Goal: Entertainment & Leisure: Consume media (video, audio)

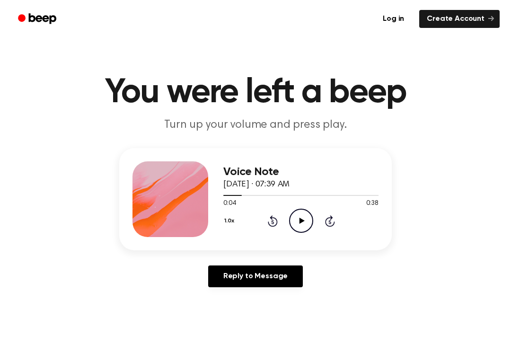
click at [307, 222] on icon "Play Audio" at bounding box center [301, 221] width 24 height 24
click at [303, 222] on icon "Play Audio" at bounding box center [301, 221] width 24 height 24
click at [304, 216] on icon "Pause Audio" at bounding box center [301, 221] width 24 height 24
click at [269, 224] on icon at bounding box center [273, 220] width 10 height 11
click at [277, 221] on icon at bounding box center [273, 220] width 10 height 11
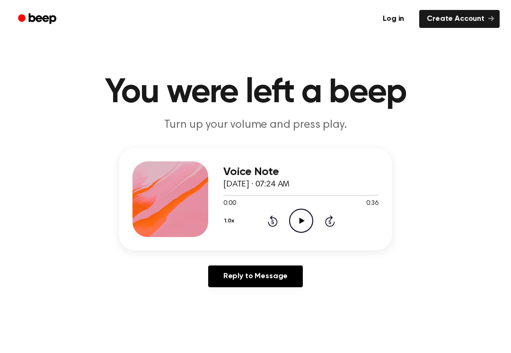
click at [308, 230] on circle at bounding box center [301, 220] width 23 height 23
click at [306, 220] on icon "Pause Audio" at bounding box center [301, 221] width 24 height 24
click at [307, 215] on icon "Play Audio" at bounding box center [301, 221] width 24 height 24
click at [310, 220] on icon "Pause Audio" at bounding box center [301, 221] width 24 height 24
click at [305, 217] on icon "Play Audio" at bounding box center [301, 221] width 24 height 24
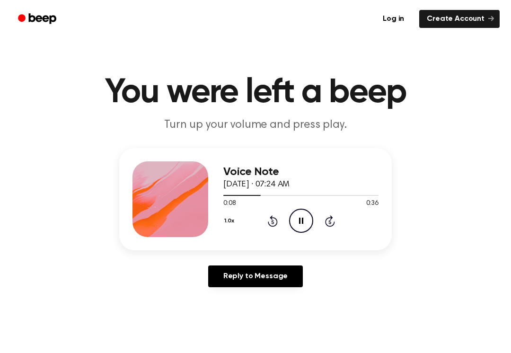
click at [301, 227] on icon "Pause Audio" at bounding box center [301, 221] width 24 height 24
click at [299, 217] on icon "Play Audio" at bounding box center [301, 221] width 24 height 24
click at [304, 227] on icon "Pause Audio" at bounding box center [301, 221] width 24 height 24
click at [304, 228] on icon "Play Audio" at bounding box center [301, 221] width 24 height 24
click at [304, 223] on icon "Pause Audio" at bounding box center [301, 221] width 24 height 24
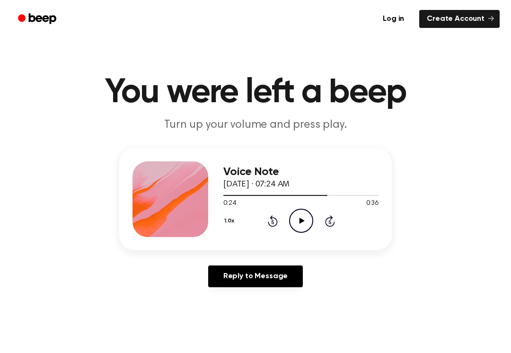
click at [267, 230] on div "1.0x Rewind 5 seconds Play Audio Skip 5 seconds" at bounding box center [300, 221] width 155 height 24
click at [272, 223] on icon "Rewind 5 seconds" at bounding box center [272, 221] width 10 height 12
click at [277, 220] on icon at bounding box center [273, 220] width 10 height 11
click at [303, 220] on icon "Play Audio" at bounding box center [301, 221] width 24 height 24
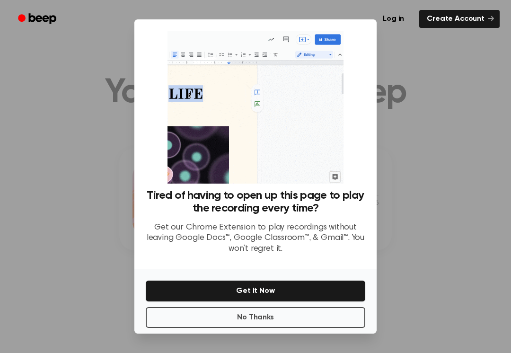
click at [473, 144] on div at bounding box center [255, 176] width 511 height 353
click at [344, 317] on button "No Thanks" at bounding box center [256, 317] width 220 height 21
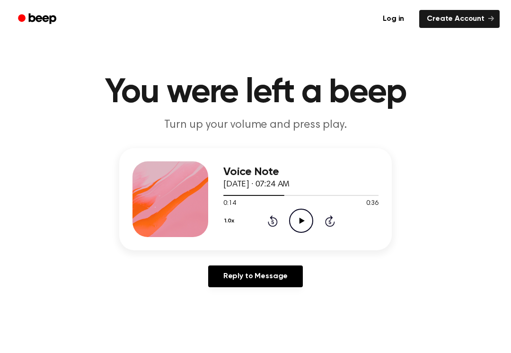
click at [301, 220] on icon at bounding box center [301, 221] width 5 height 6
click at [303, 220] on icon at bounding box center [301, 221] width 4 height 6
click at [316, 228] on div "1.0x Rewind 5 seconds Play Audio Skip 5 seconds" at bounding box center [300, 221] width 155 height 24
click at [299, 227] on icon "Play Audio" at bounding box center [301, 221] width 24 height 24
click at [296, 215] on icon "Pause Audio" at bounding box center [301, 221] width 24 height 24
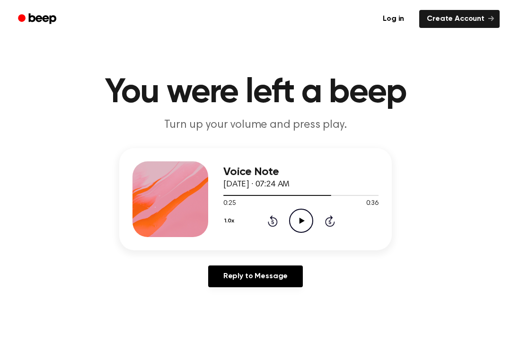
click at [312, 222] on circle at bounding box center [301, 220] width 23 height 23
click at [272, 222] on icon at bounding box center [272, 222] width 2 height 4
click at [305, 222] on icon "Pause Audio" at bounding box center [301, 221] width 24 height 24
